Goal: Register for event/course

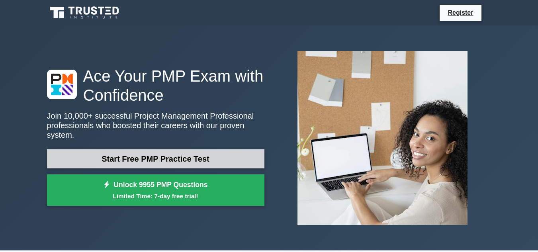
click at [123, 159] on link "Start Free PMP Practice Test" at bounding box center [156, 158] width 218 height 19
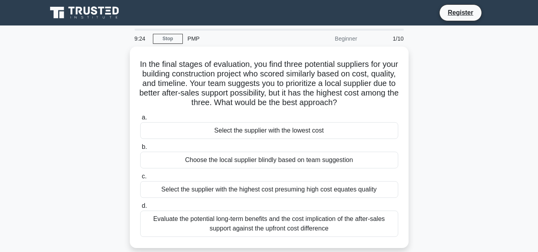
click at [15, 202] on main "9:24 Stop PMP Beginner 1/10 In the final stages of evaluation, you find three p…" at bounding box center [269, 228] width 538 height 405
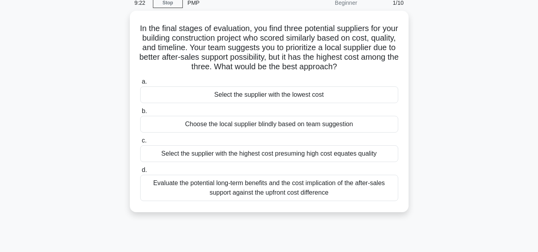
scroll to position [48, 0]
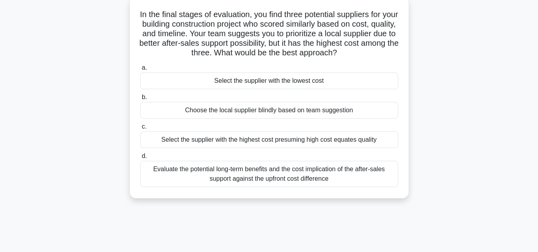
click at [237, 177] on div "Evaluate the potential long-term benefits and the cost implication of the after…" at bounding box center [269, 174] width 258 height 26
click at [140, 159] on input "d. Evaluate the potential long-term benefits and the cost implication of the af…" at bounding box center [140, 156] width 0 height 5
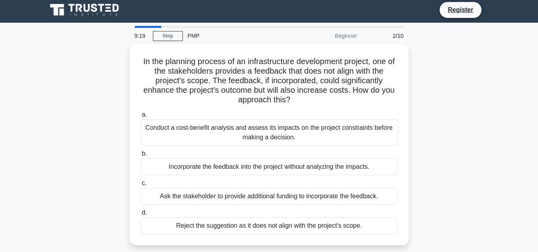
scroll to position [0, 0]
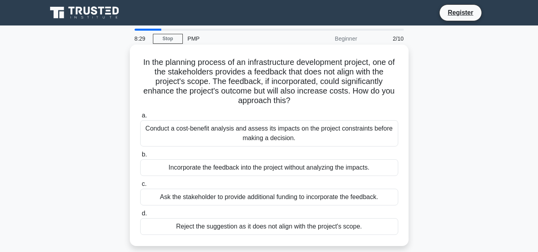
click at [353, 134] on div "Conduct a cost-benefit analysis and assess its impacts on the project constrain…" at bounding box center [269, 133] width 258 height 26
click at [140, 118] on input "a. Conduct a cost-benefit analysis and assess its impacts on the project constr…" at bounding box center [140, 115] width 0 height 5
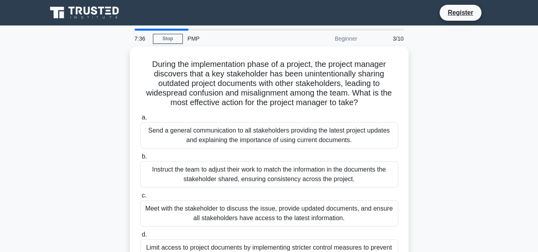
click at [441, 129] on div "During the implementation phase of a project, the project manager discovers tha…" at bounding box center [269, 167] width 454 height 240
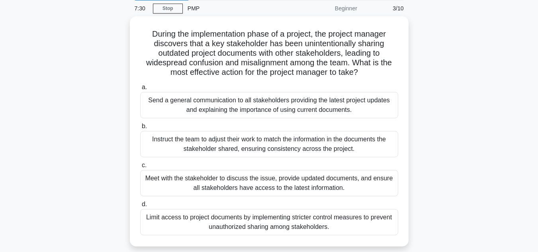
scroll to position [32, 0]
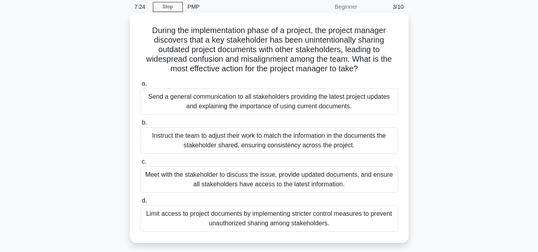
click at [305, 185] on div "Meet with the stakeholder to discuss the issue, provide updated documents, and …" at bounding box center [269, 180] width 258 height 26
click at [140, 165] on input "c. Meet with the stakeholder to discuss the issue, provide updated documents, a…" at bounding box center [140, 161] width 0 height 5
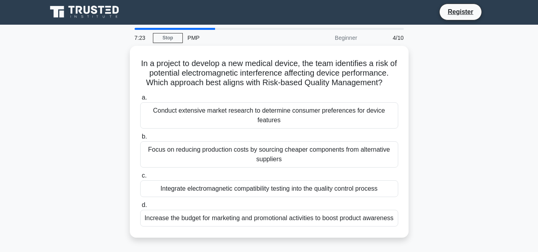
scroll to position [0, 0]
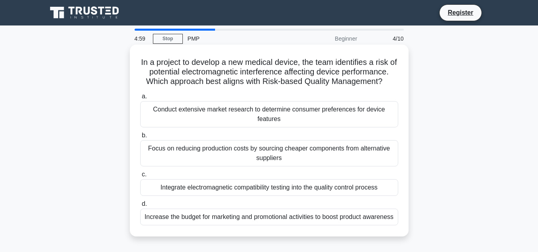
click at [339, 116] on div "Conduct extensive market research to determine consumer preferences for device …" at bounding box center [269, 114] width 258 height 26
click at [140, 99] on input "a. Conduct extensive market research to determine consumer preferences for devi…" at bounding box center [140, 96] width 0 height 5
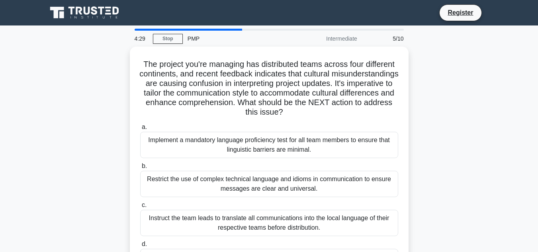
click at [523, 134] on main "4:29 Stop PMP Intermediate 5/10 The project you're managing has distributed tea…" at bounding box center [269, 228] width 538 height 405
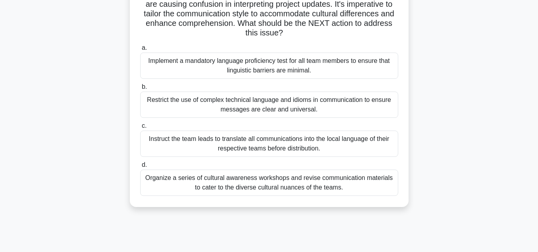
scroll to position [80, 0]
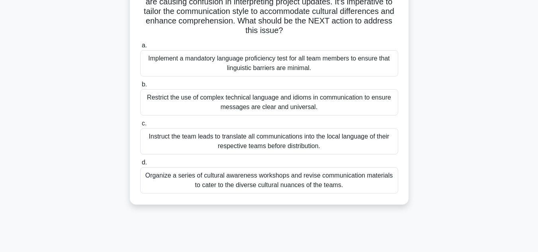
click at [329, 183] on div "Organize a series of cultural awareness workshops and revise communication mate…" at bounding box center [269, 180] width 258 height 26
click at [140, 165] on input "d. Organize a series of cultural awareness workshops and revise communication m…" at bounding box center [140, 162] width 0 height 5
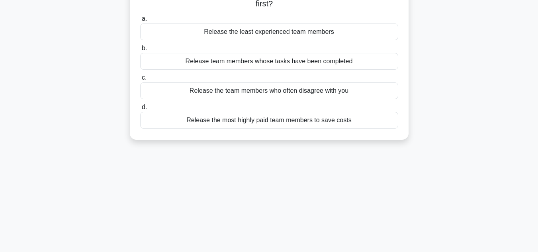
scroll to position [0, 0]
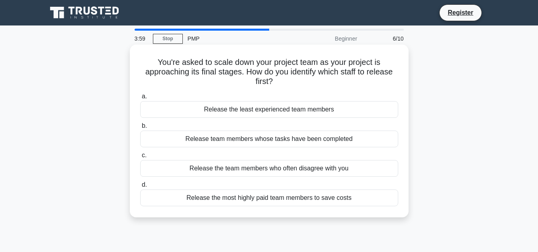
click at [357, 139] on div "Release team members whose tasks have been completed" at bounding box center [269, 139] width 258 height 17
click at [140, 129] on input "b. Release team members whose tasks have been completed" at bounding box center [140, 126] width 0 height 5
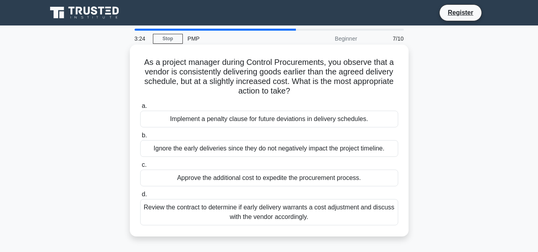
click at [364, 211] on div "Review the contract to determine if early delivery warrants a cost adjustment a…" at bounding box center [269, 212] width 258 height 26
click at [140, 197] on input "d. Review the contract to determine if early delivery warrants a cost adjustmen…" at bounding box center [140, 194] width 0 height 5
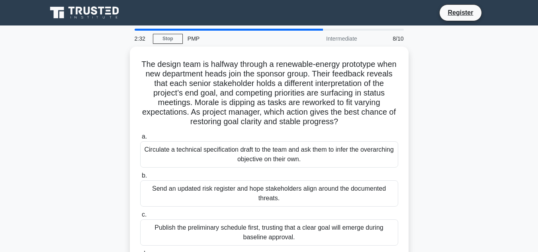
click at [515, 202] on main "2:32 Stop PMP Intermediate 8/10 The design team is halfway through a renewable-…" at bounding box center [269, 228] width 538 height 405
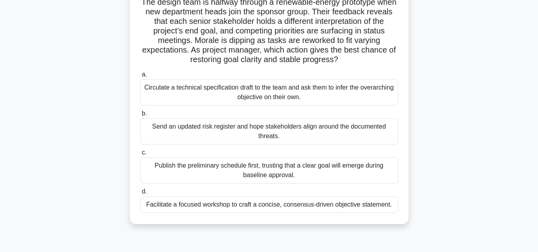
scroll to position [64, 0]
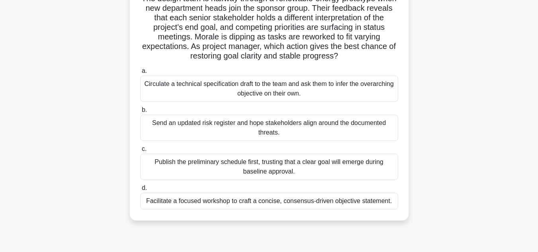
click at [360, 203] on div "Facilitate a focused workshop to craft a concise, consensus-driven objective st…" at bounding box center [269, 201] width 258 height 17
click at [140, 191] on input "d. Facilitate a focused workshop to craft a concise, consensus-driven objective…" at bounding box center [140, 188] width 0 height 5
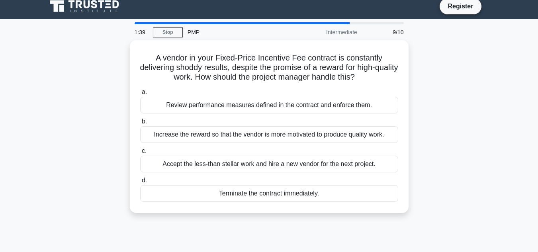
scroll to position [0, 0]
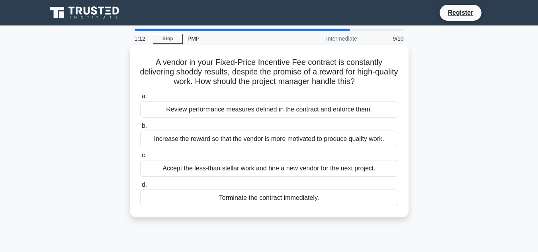
click at [326, 110] on div "Review performance measures defined in the contract and enforce them." at bounding box center [269, 109] width 258 height 17
click at [140, 99] on input "a. Review performance measures defined in the contract and enforce them." at bounding box center [140, 96] width 0 height 5
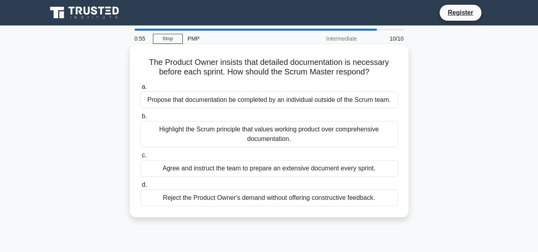
click at [318, 138] on div "Highlight the Scrum principle that values working product over comprehensive do…" at bounding box center [269, 134] width 258 height 26
click at [140, 119] on input "b. Highlight the Scrum principle that values working product over comprehensive…" at bounding box center [140, 116] width 0 height 5
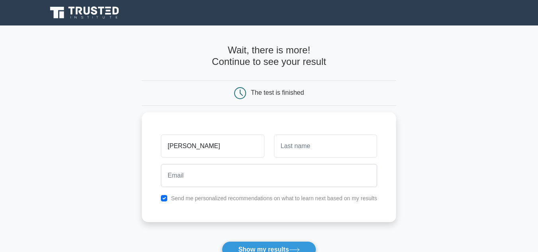
type input "pratyusa"
type input "mohanty"
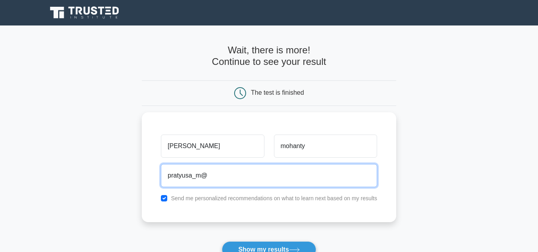
click at [222, 242] on button "Show my results" at bounding box center [269, 250] width 94 height 17
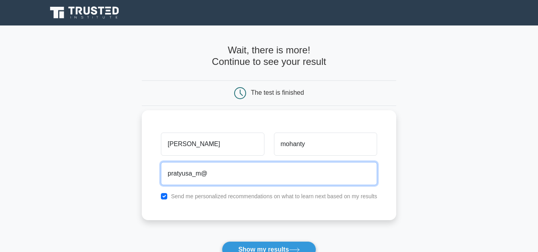
type input "pratyusa_m@yahoo.com"
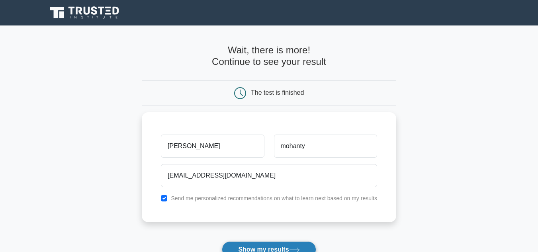
click at [301, 248] on button "Show my results" at bounding box center [269, 250] width 94 height 17
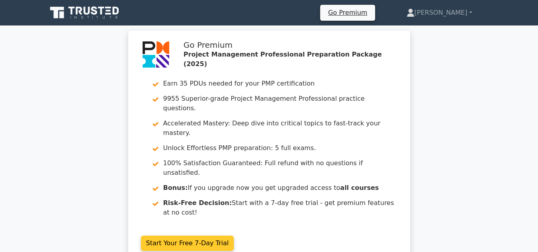
click at [208, 236] on link "Start Your Free 7-Day Trial" at bounding box center [187, 243] width 93 height 15
